Goal: Task Accomplishment & Management: Use online tool/utility

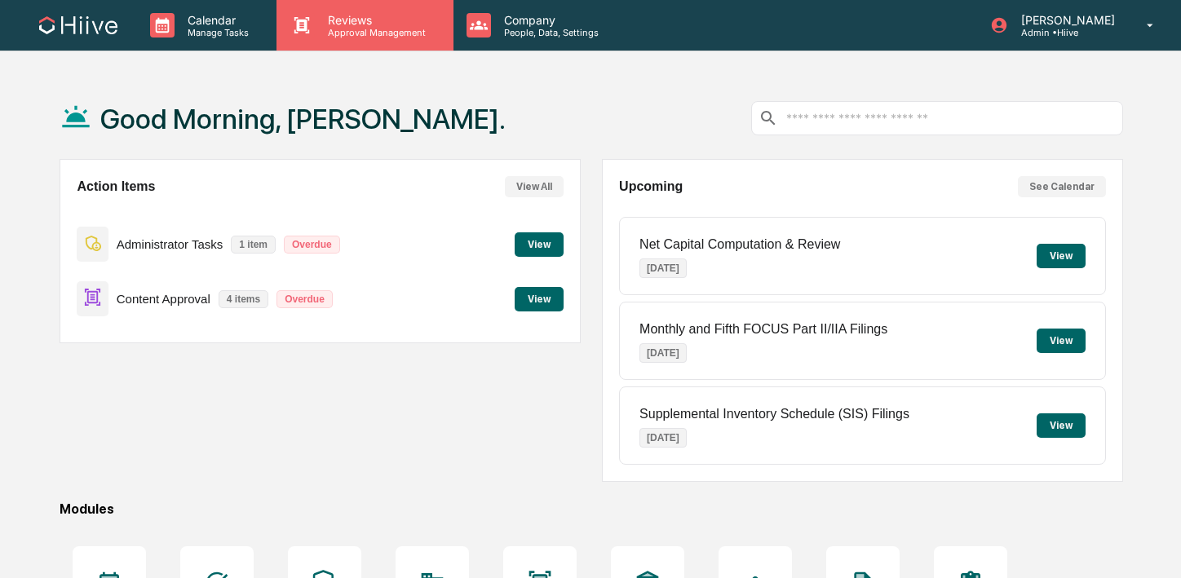
click at [331, 28] on p "Approval Management" at bounding box center [374, 32] width 119 height 11
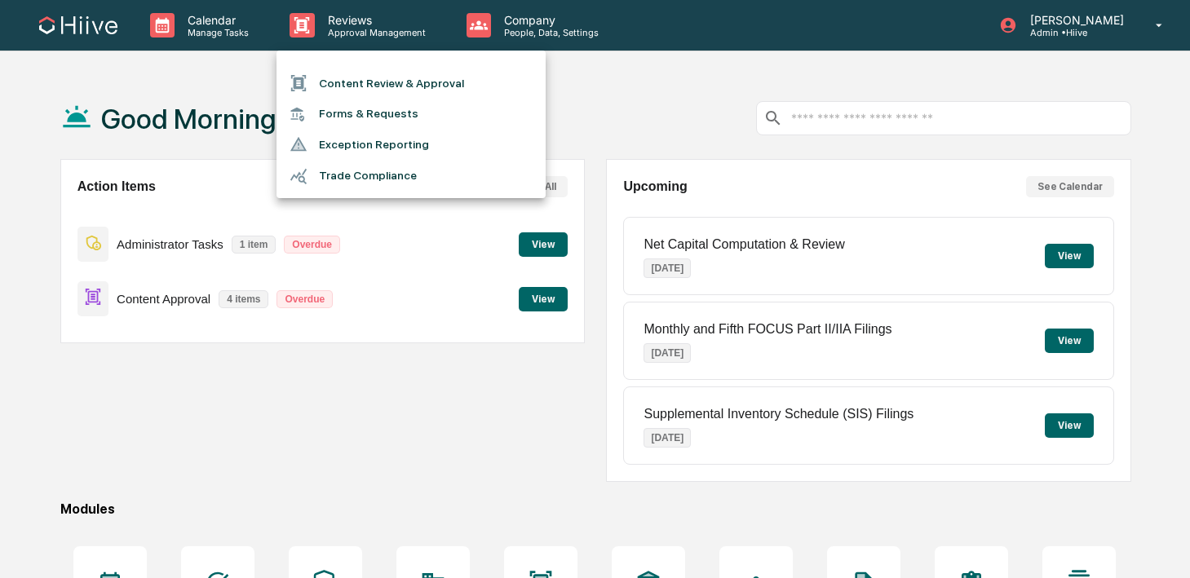
click at [333, 78] on li "Content Review & Approval" at bounding box center [411, 83] width 269 height 31
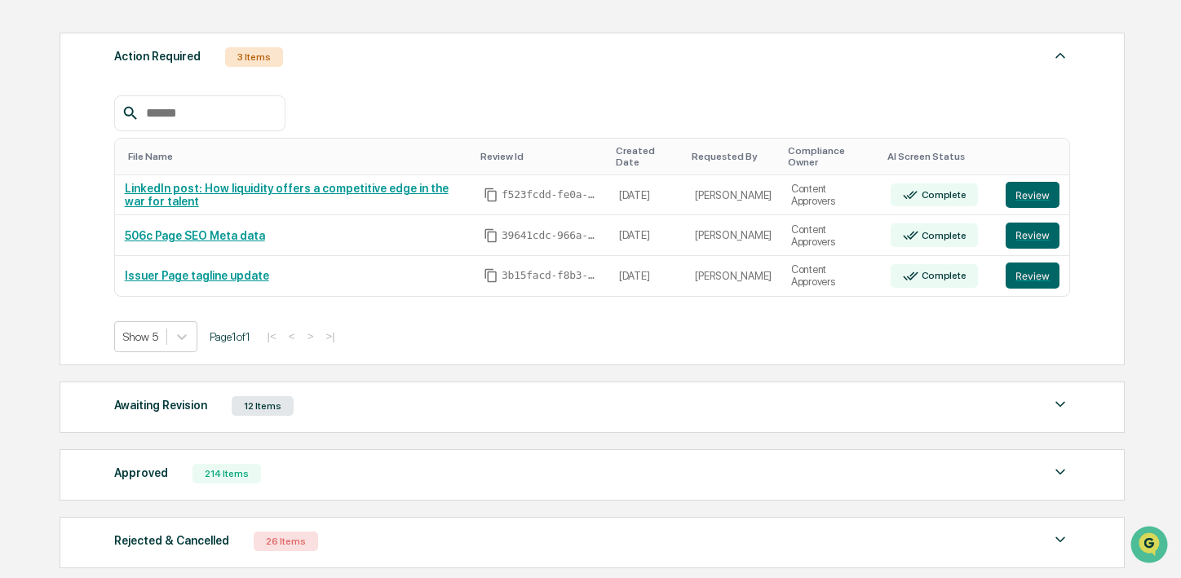
scroll to position [216, 0]
click at [422, 399] on div "Awaiting Revision 12 Items" at bounding box center [592, 405] width 957 height 23
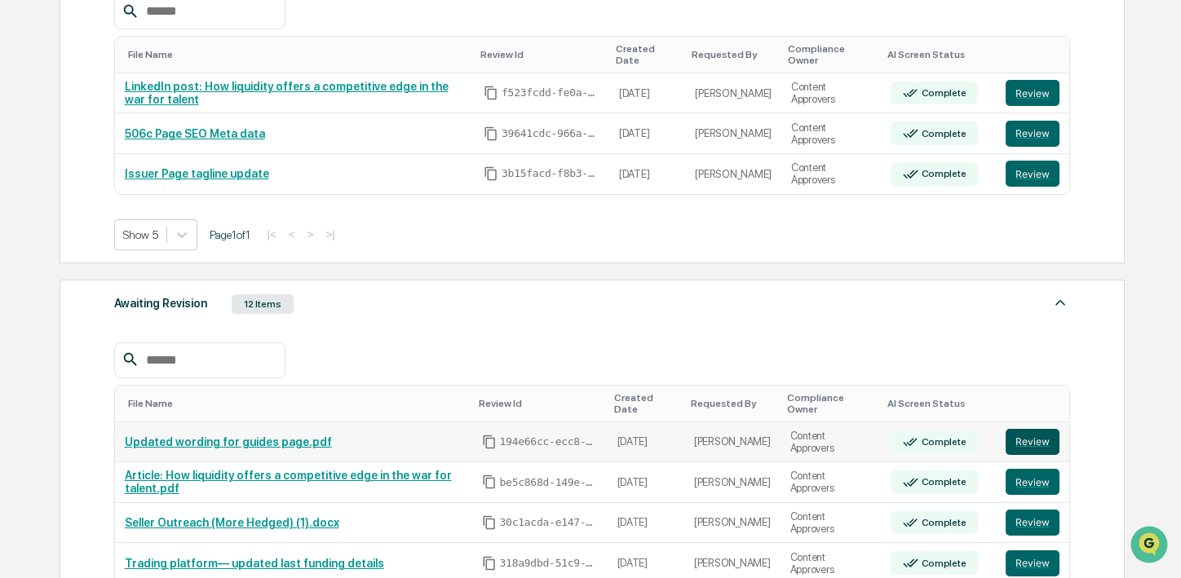
scroll to position [334, 0]
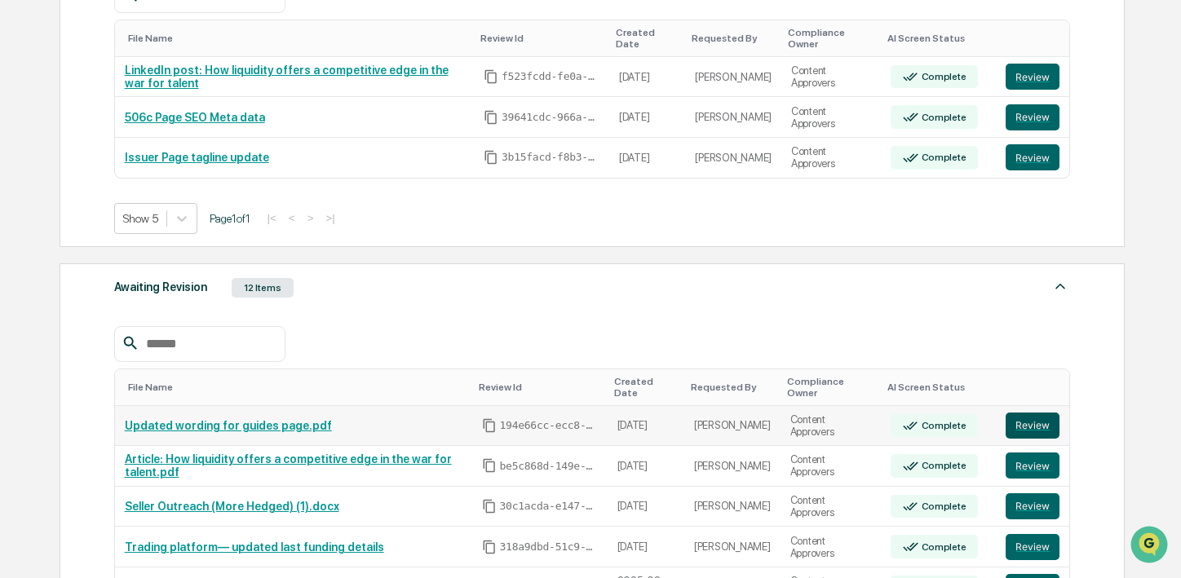
click at [1043, 418] on button "Review" at bounding box center [1033, 426] width 54 height 26
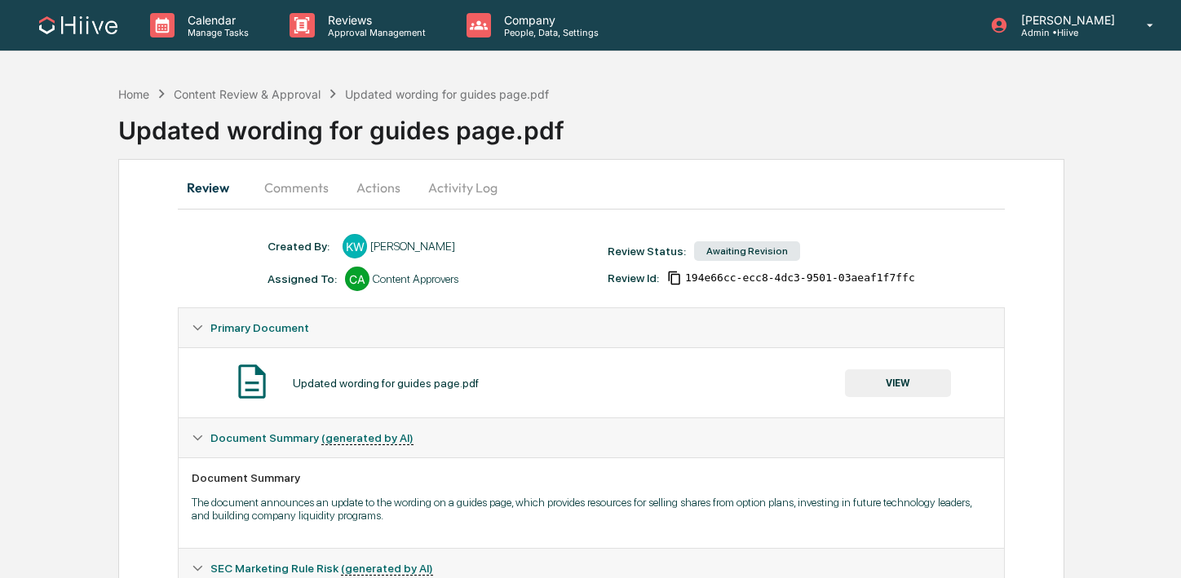
click at [286, 196] on button "Comments" at bounding box center [296, 187] width 91 height 39
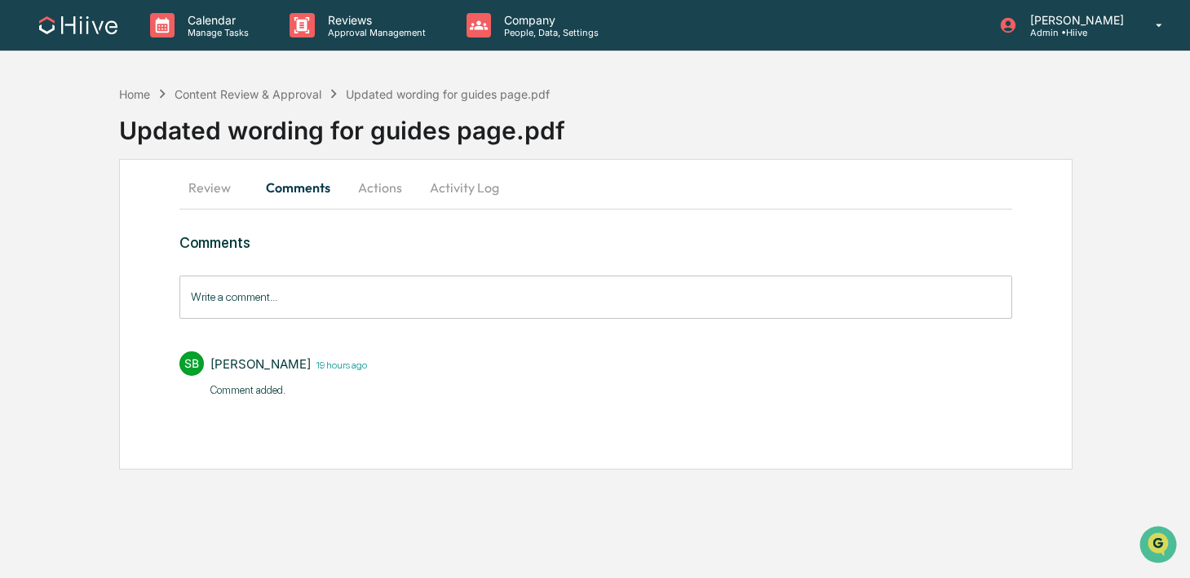
click at [464, 194] on button "Activity Log" at bounding box center [464, 187] width 95 height 39
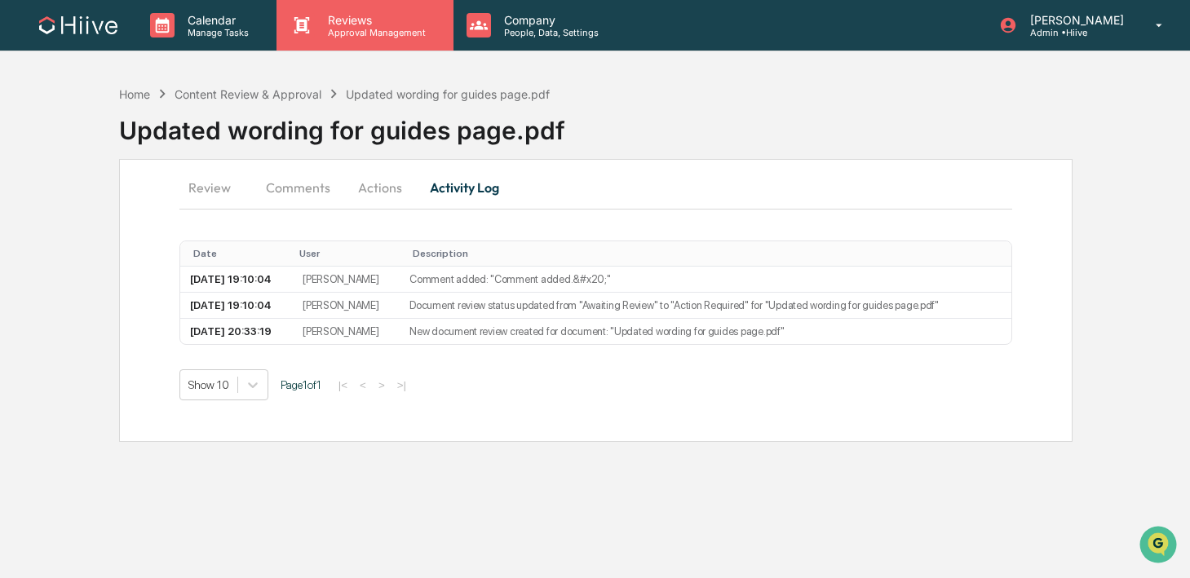
click at [317, 28] on p "Approval Management" at bounding box center [374, 32] width 119 height 11
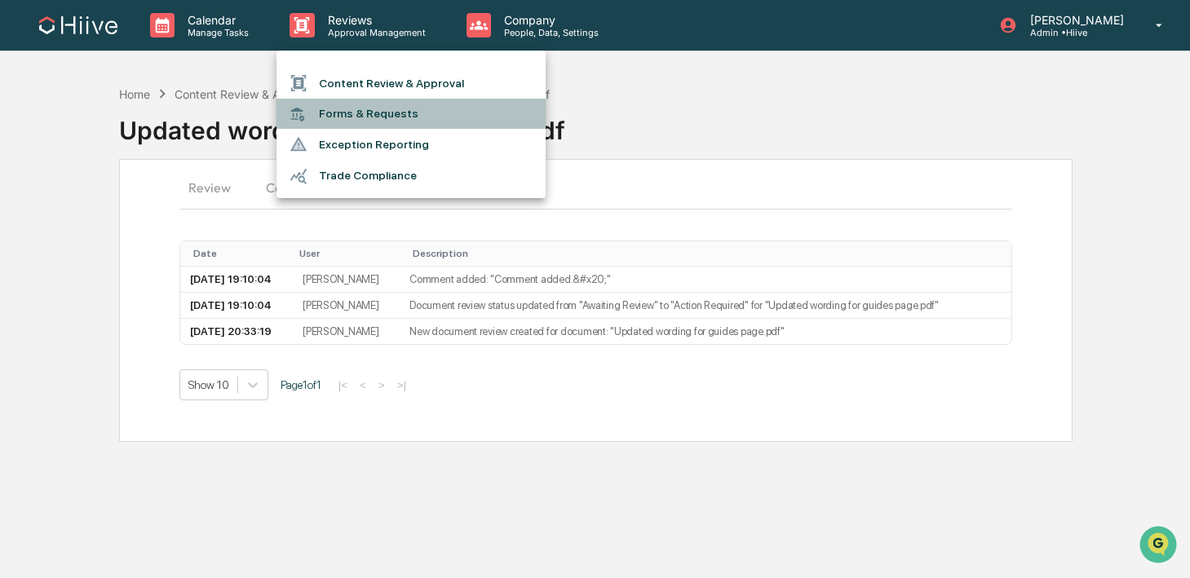
click at [323, 102] on li "Forms & Requests" at bounding box center [411, 114] width 269 height 30
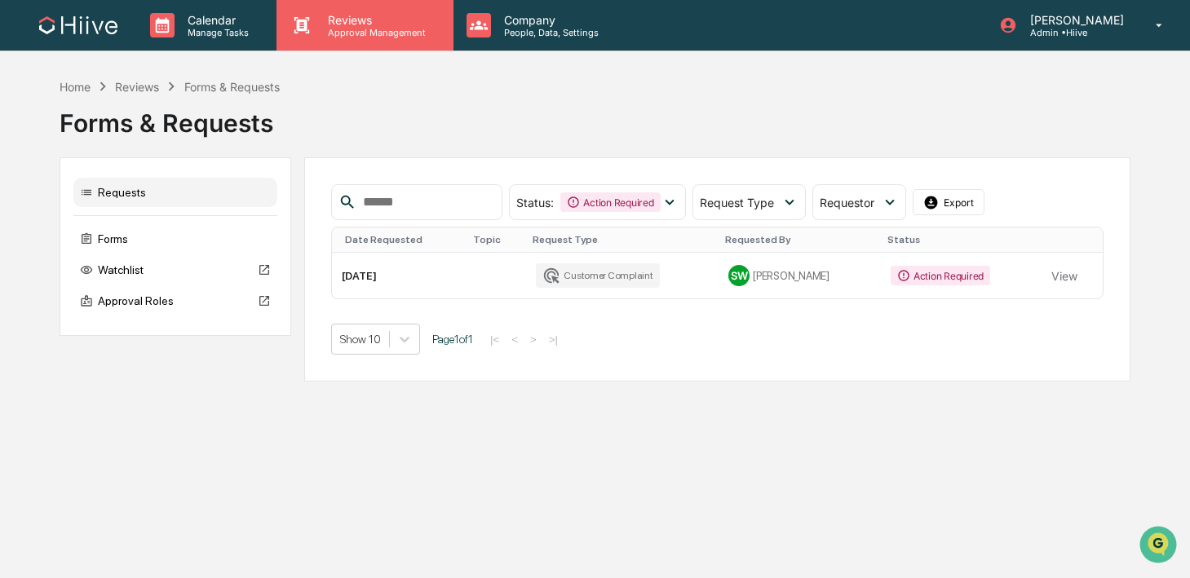
click at [305, 38] on div "Reviews Approval Management" at bounding box center [365, 25] width 176 height 51
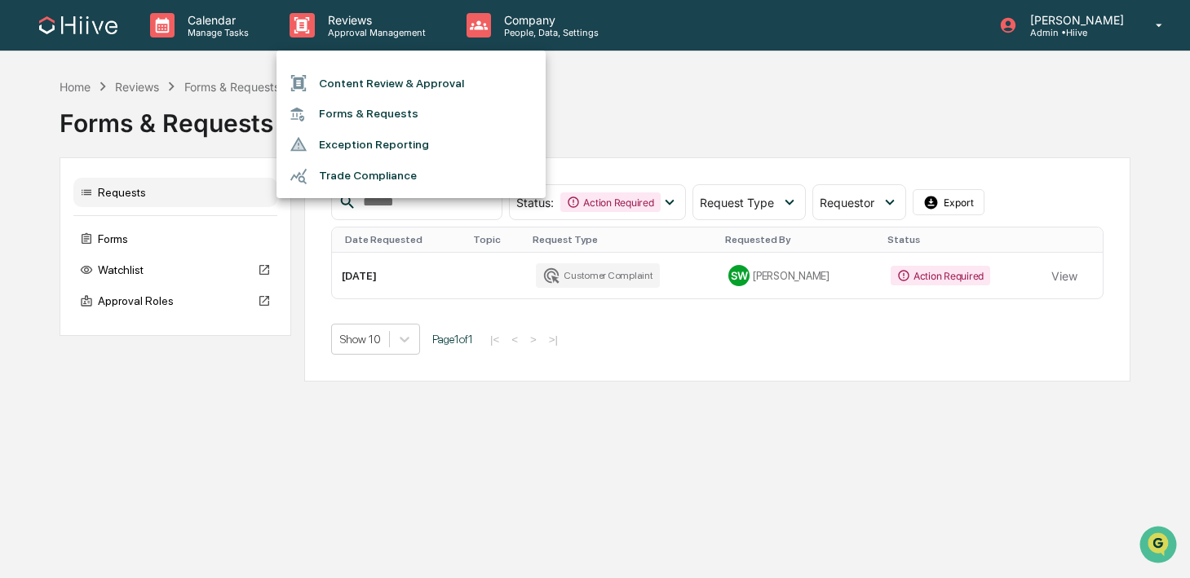
click at [310, 69] on li "Content Review & Approval" at bounding box center [411, 83] width 269 height 31
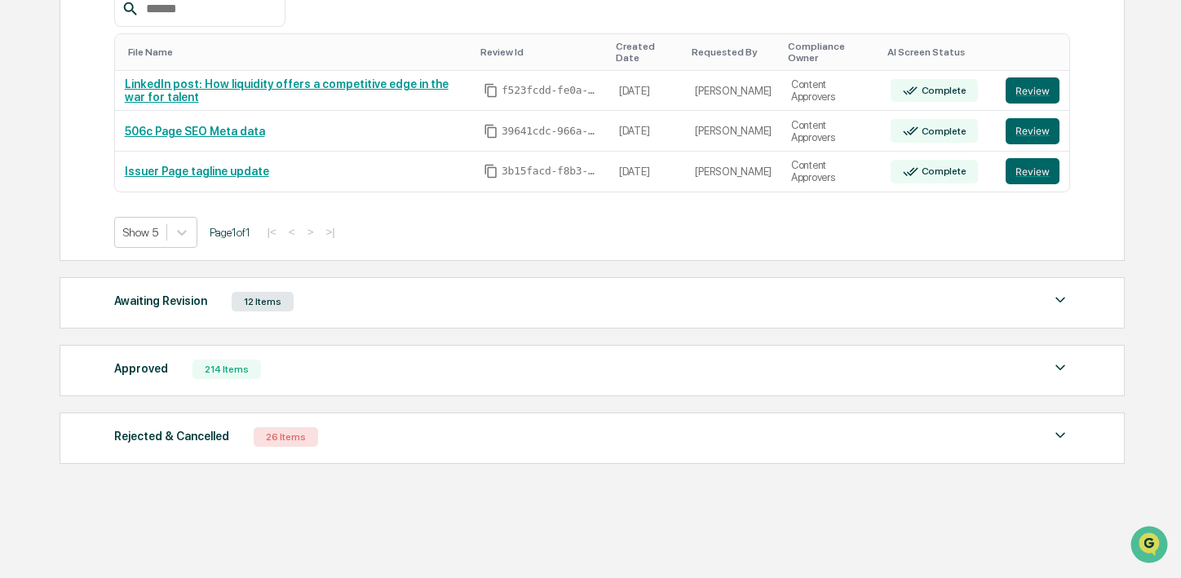
click at [330, 298] on div "Awaiting Revision 12 Items" at bounding box center [592, 301] width 957 height 23
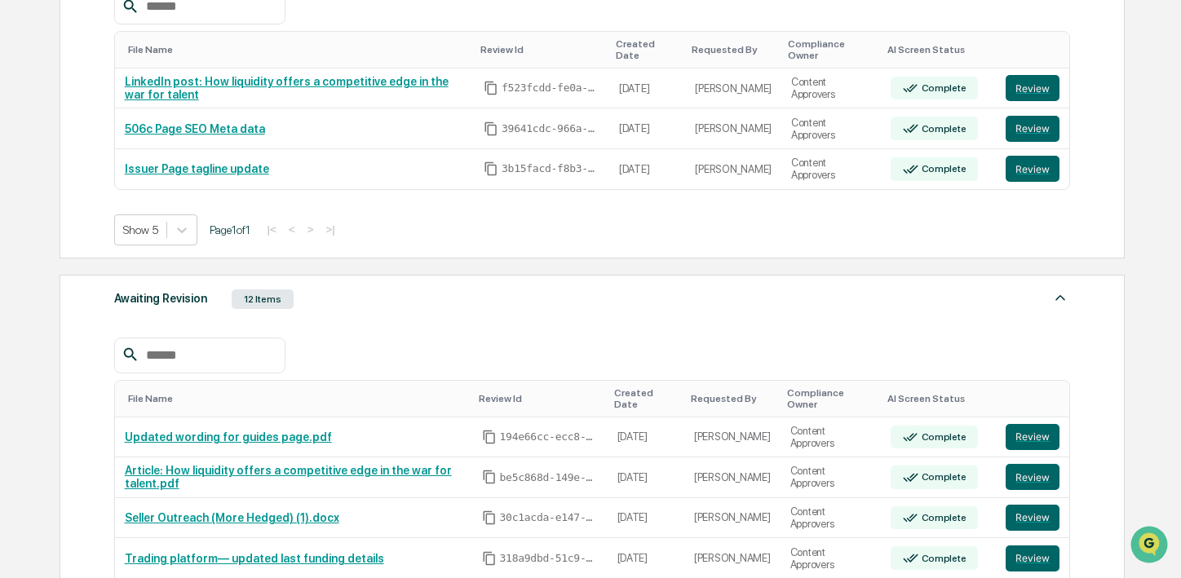
click at [330, 298] on div "Awaiting Revision 12 Items" at bounding box center [592, 299] width 957 height 23
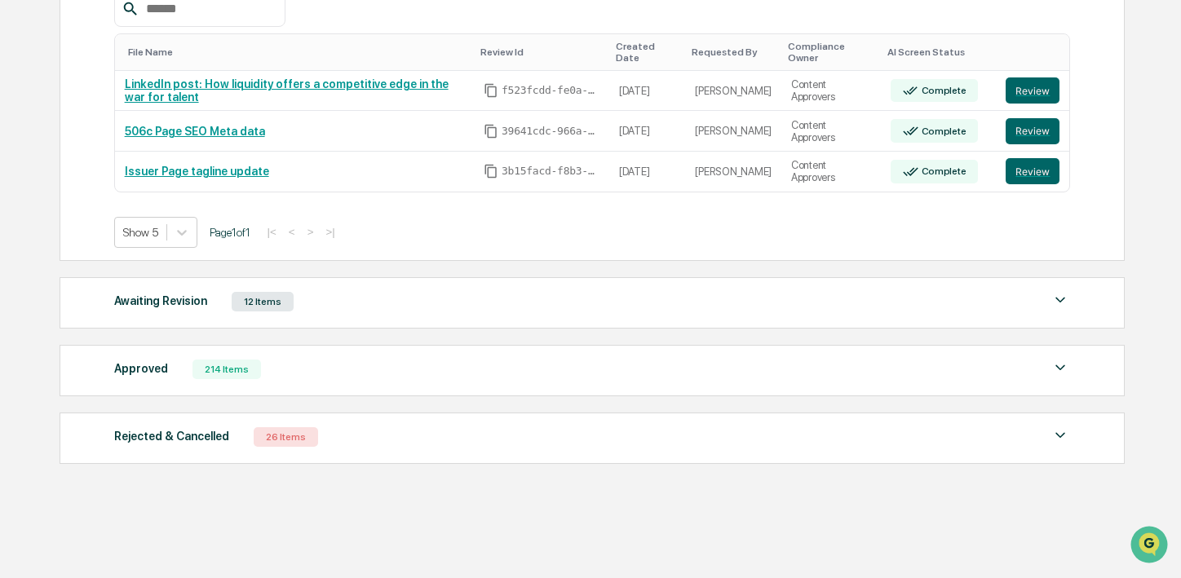
scroll to position [228, 0]
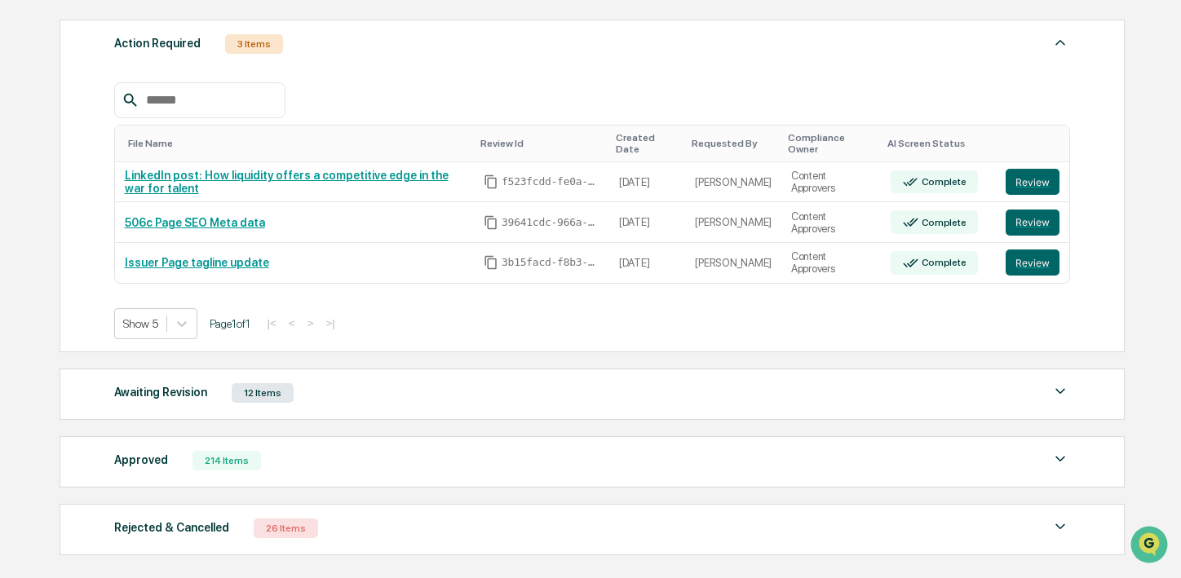
click at [397, 390] on div "Awaiting Revision 12 Items" at bounding box center [592, 393] width 957 height 23
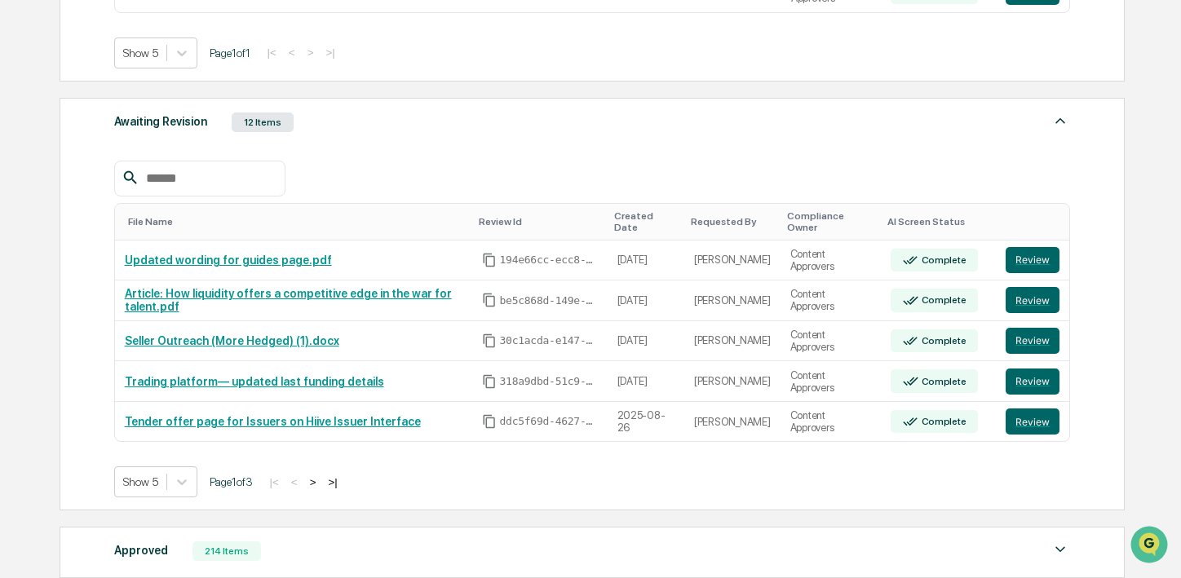
scroll to position [510, 0]
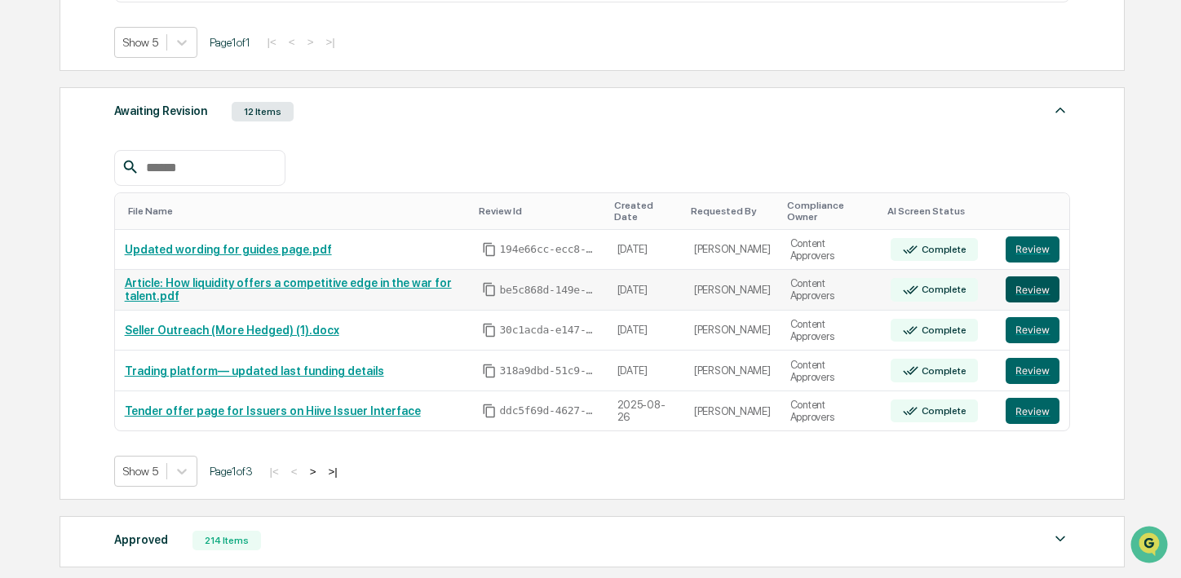
click at [1021, 282] on button "Review" at bounding box center [1033, 290] width 54 height 26
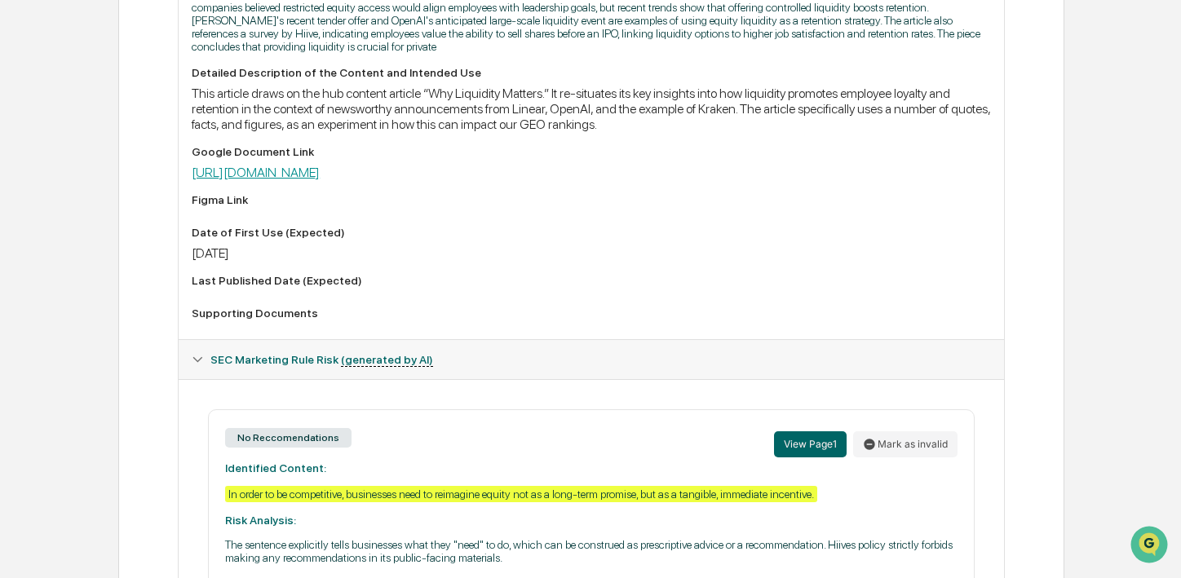
click at [320, 179] on link "[URL][DOMAIN_NAME]" at bounding box center [256, 173] width 128 height 16
